Goal: Check status

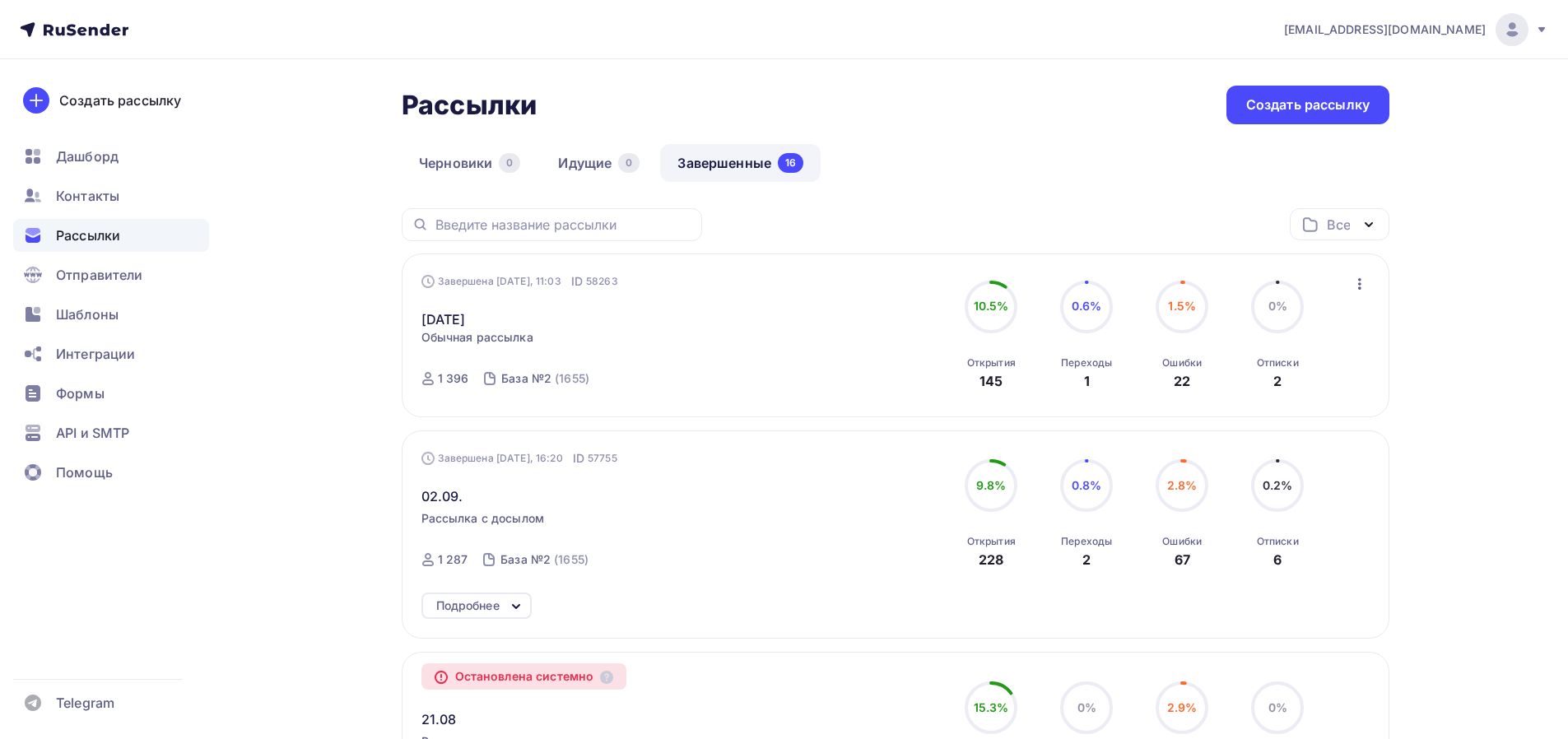
drag, startPoint x: 983, startPoint y: 385, endPoint x: 1018, endPoint y: 390, distance: 35.4
click at [1018, 390] on div "10.5% 10.5% Открытия 145" at bounding box center [991, 336] width 82 height 110
drag, startPoint x: 1134, startPoint y: 386, endPoint x: 1163, endPoint y: 386, distance: 29.0
click at [1134, 386] on div "10.5% 10.5% Открытия 145 0.6% 0.6% Переходы 1 1.5% 1.5% Ошибки 22 0% 0% Отписки…" at bounding box center [1134, 336] width 369 height 110
drag, startPoint x: 1185, startPoint y: 386, endPoint x: 1286, endPoint y: 386, distance: 101.0
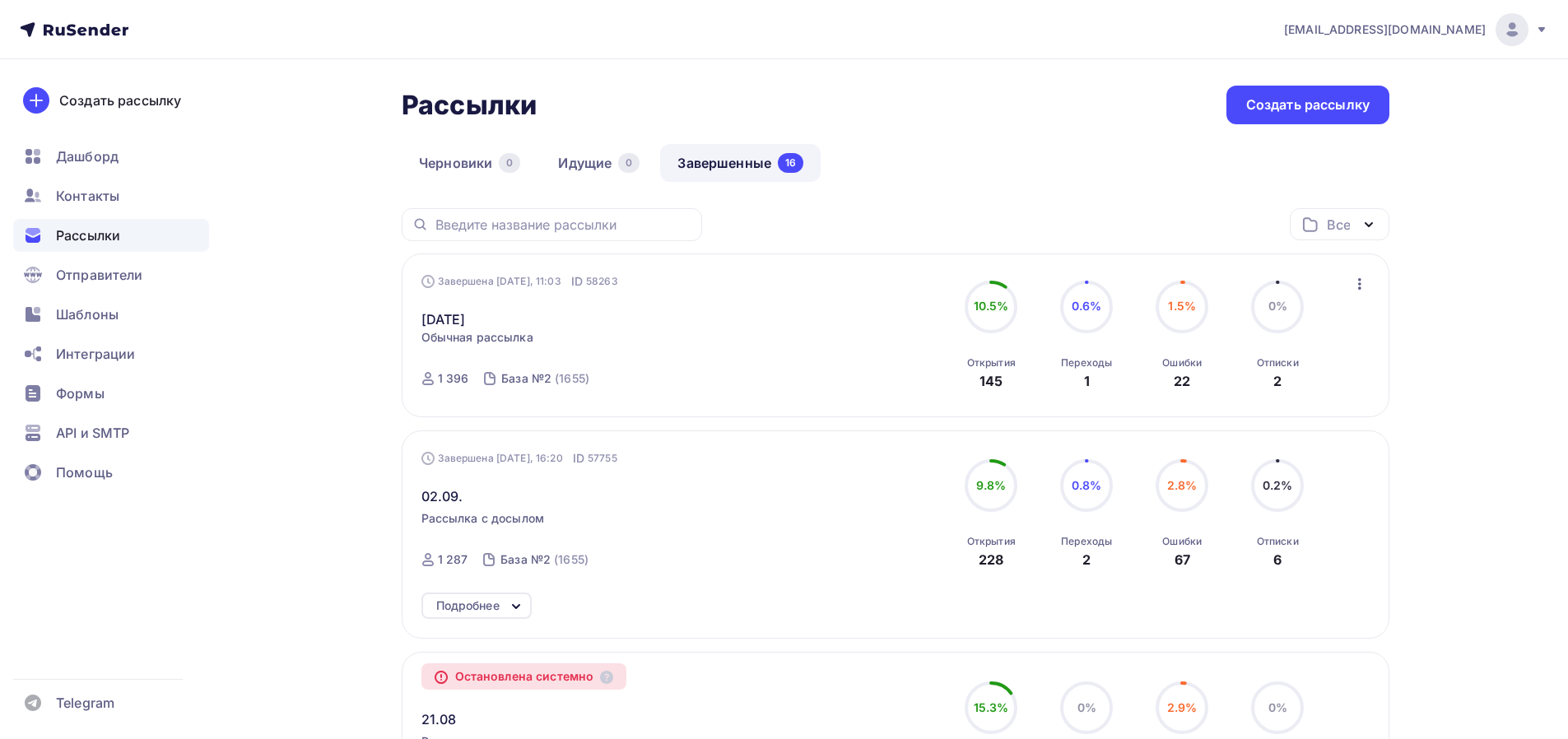
click at [1252, 386] on div "10.5% 10.5% Открытия 145 0.6% 0.6% Переходы 1 1.5% 1.5% Ошибки 22 0% 0% Отписки…" at bounding box center [1134, 336] width 369 height 110
drag, startPoint x: 1234, startPoint y: 374, endPoint x: 1133, endPoint y: 374, distance: 101.0
click at [1180, 374] on div "10.5% 10.5% Открытия 145 0.6% 0.6% Переходы 1 1.5% 1.5% Ошибки 22 0% 0% Отписки…" at bounding box center [1134, 336] width 369 height 110
click at [862, 397] on div "Завершена Сегодня, 11:03 ID 58263 05.09.2025 Статистика Обзор рассылки Копирова…" at bounding box center [896, 336] width 949 height 125
